Goal: Task Accomplishment & Management: Use online tool/utility

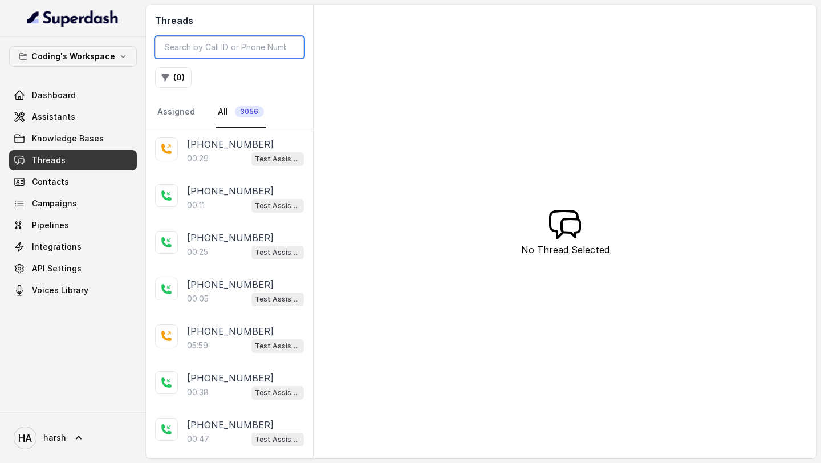
click at [209, 44] on input "search" at bounding box center [229, 47] width 149 height 22
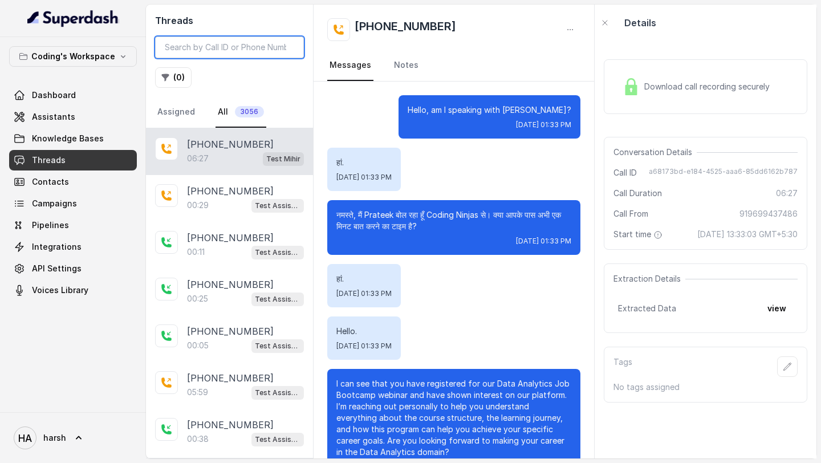
scroll to position [3546, 0]
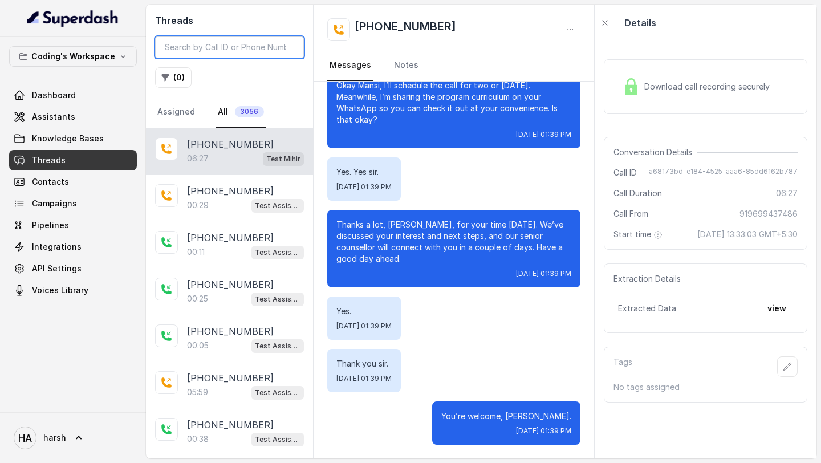
paste input "64d8b7ca-b203-4b27-924b-96fc6d87790a"
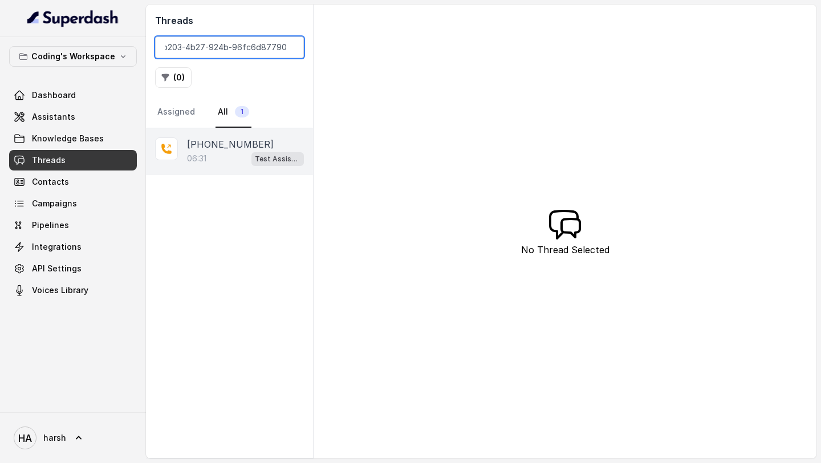
type input "64d8b7ca-b203-4b27-924b-96fc6d87790a"
click at [237, 147] on p "[PHONE_NUMBER]" at bounding box center [230, 144] width 87 height 14
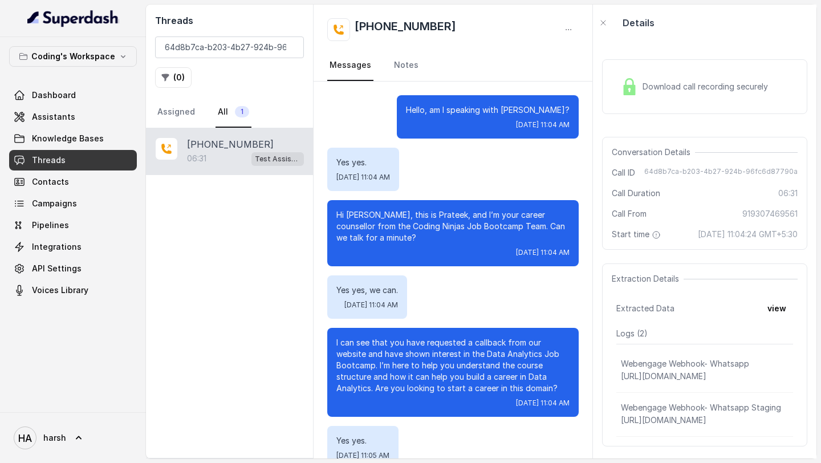
click at [705, 75] on div "Download call recording securely" at bounding box center [694, 87] width 156 height 26
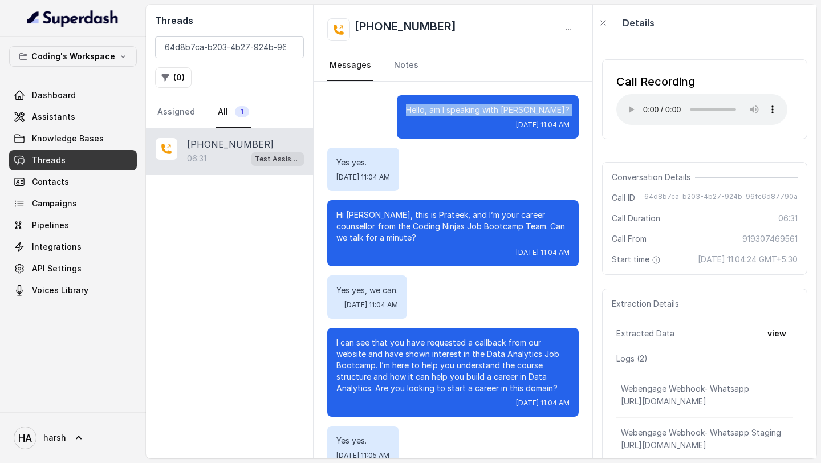
drag, startPoint x: 446, startPoint y: 103, endPoint x: 573, endPoint y: 117, distance: 127.4
click at [573, 117] on div "Hello, am I speaking with [PERSON_NAME]? [DATE] 11:04 AM" at bounding box center [488, 116] width 182 height 43
